Goal: Transaction & Acquisition: Purchase product/service

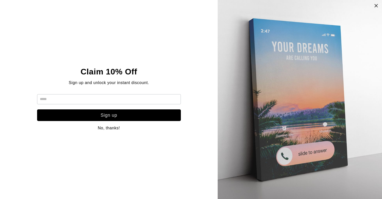
scroll to position [268, 0]
click at [374, 7] on icon at bounding box center [376, 6] width 4 height 4
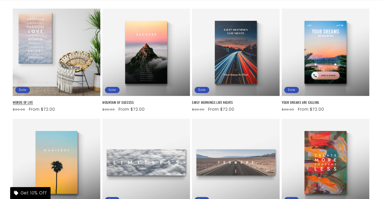
click at [73, 100] on link "WORDS OF LIFE" at bounding box center [57, 102] width 88 height 4
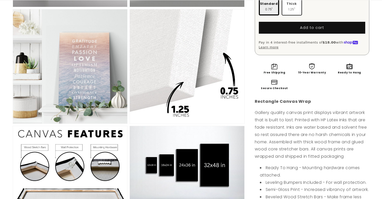
scroll to position [500, 0]
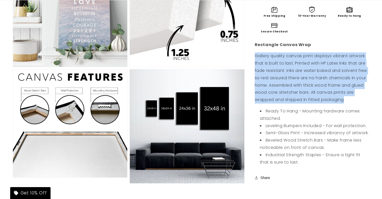
drag, startPoint x: 254, startPoint y: 57, endPoint x: 347, endPoint y: 102, distance: 102.6
click at [347, 102] on p "Gallery quality canvas print displays vibrant artwork that is built to last. Pr…" at bounding box center [311, 78] width 114 height 51
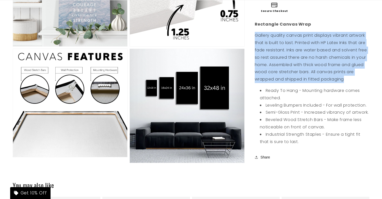
scroll to position [525, 0]
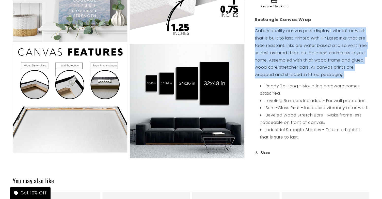
copy p "Gallery quality canvas print displays vibrant artwork that is built to last. Pr…"
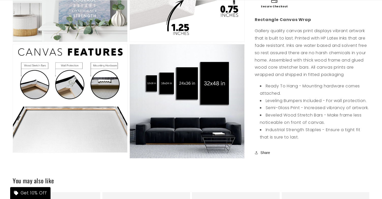
click at [291, 96] on li "Ready To Hang - Mounting hardware comes attached." at bounding box center [314, 90] width 109 height 15
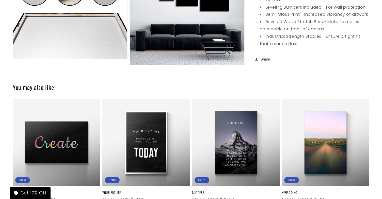
scroll to position [735, 0]
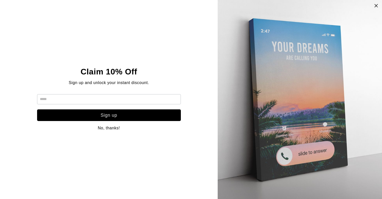
scroll to position [435, 0]
click at [377, 9] on link at bounding box center [376, 5] width 4 height 7
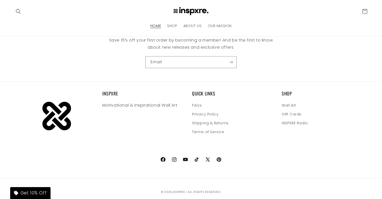
scroll to position [2660, 0]
click at [161, 158] on icon at bounding box center [163, 160] width 5 height 5
click at [174, 157] on icon at bounding box center [174, 160] width 6 height 6
click at [186, 158] on icon at bounding box center [185, 160] width 5 height 4
click at [184, 158] on icon at bounding box center [185, 160] width 5 height 4
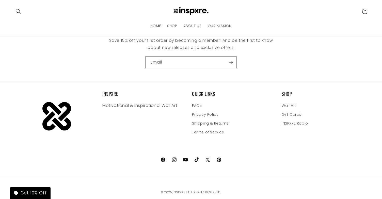
click at [196, 158] on icon at bounding box center [196, 160] width 4 height 5
click at [208, 158] on icon at bounding box center [207, 160] width 4 height 4
click at [218, 158] on icon at bounding box center [218, 160] width 5 height 5
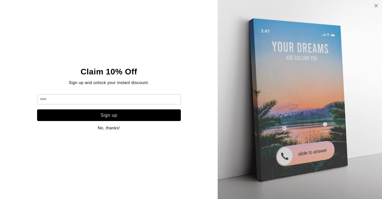
click at [375, 4] on icon at bounding box center [376, 6] width 4 height 4
